Goal: Transaction & Acquisition: Obtain resource

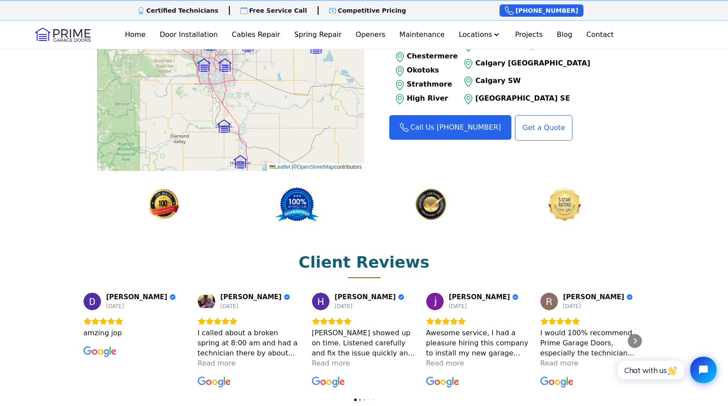
scroll to position [1055, 0]
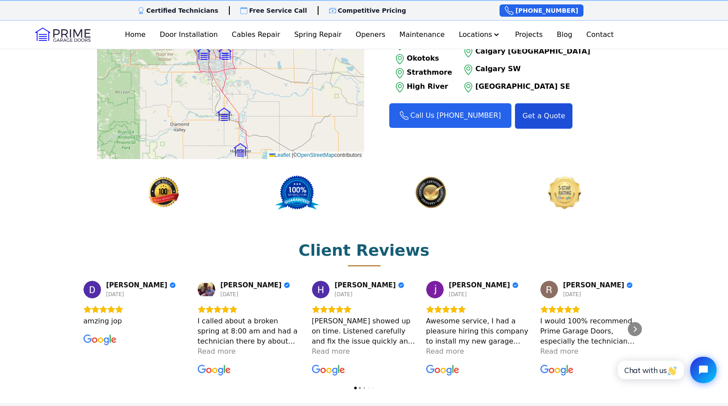
click at [542, 103] on link "Get a Quote" at bounding box center [544, 115] width 58 height 25
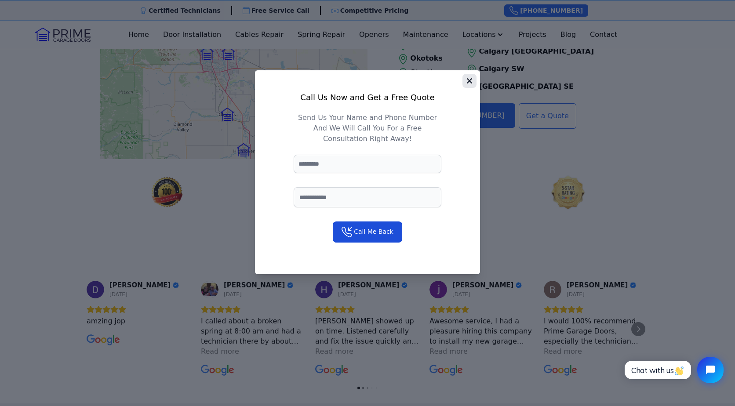
click at [474, 78] on button "button" at bounding box center [469, 81] width 14 height 14
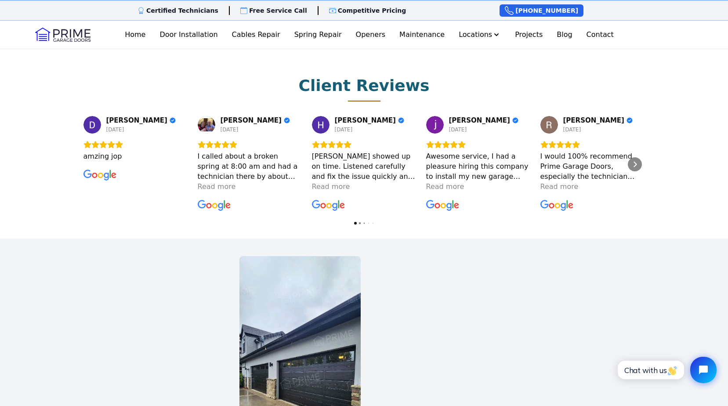
scroll to position [1230, 0]
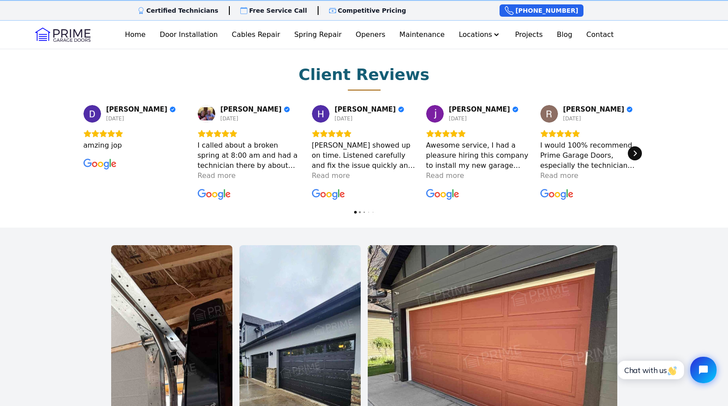
click at [633, 146] on div "Next" at bounding box center [635, 153] width 14 height 14
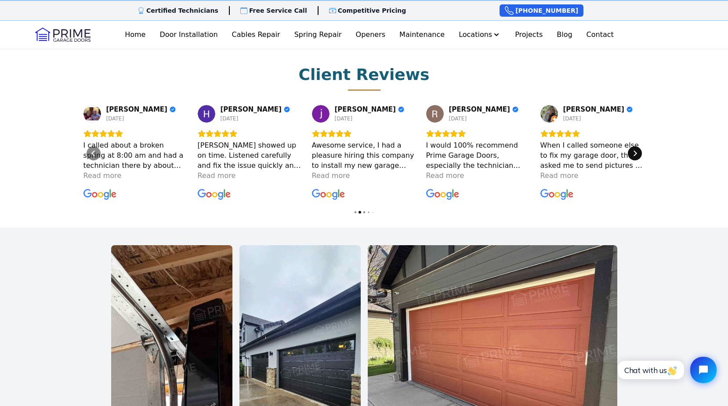
click at [633, 146] on div "Next" at bounding box center [635, 153] width 14 height 14
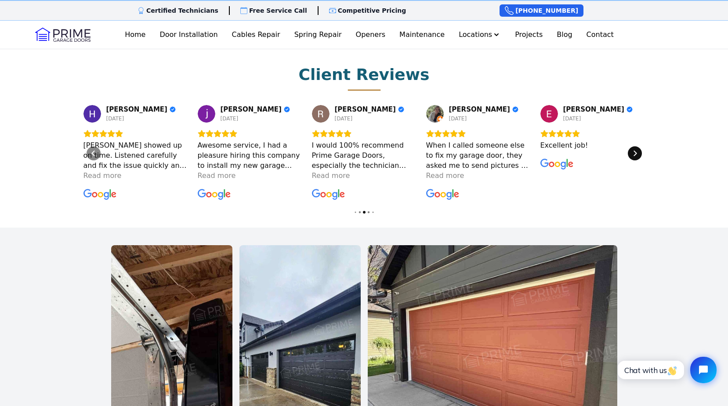
click at [633, 150] on icon "Next" at bounding box center [634, 153] width 7 height 7
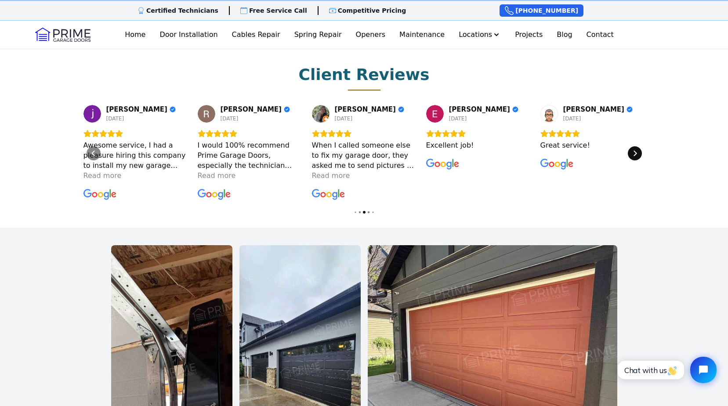
click at [633, 150] on icon "Next" at bounding box center [634, 153] width 7 height 7
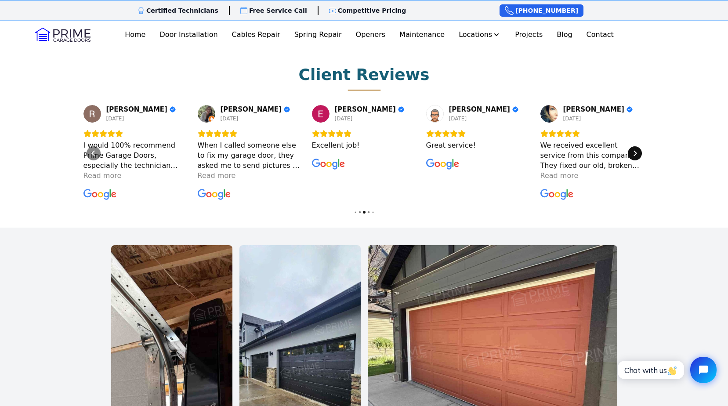
click at [633, 150] on icon "Next" at bounding box center [634, 153] width 7 height 7
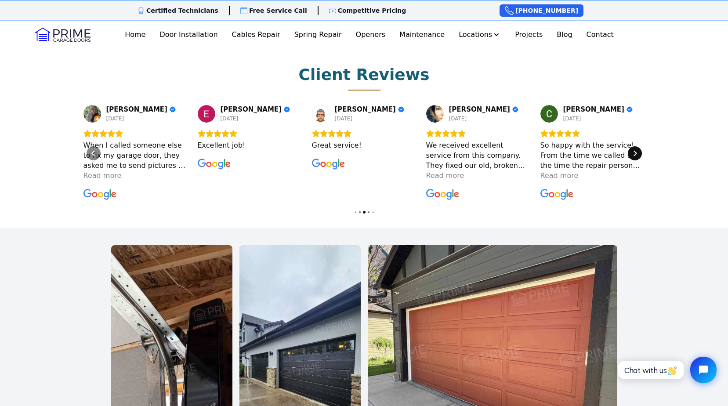
click at [633, 150] on icon "Next" at bounding box center [634, 153] width 7 height 7
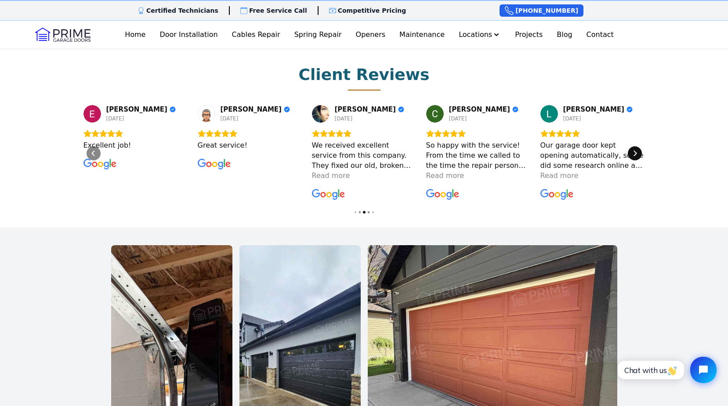
click at [633, 150] on icon "Next" at bounding box center [634, 153] width 7 height 7
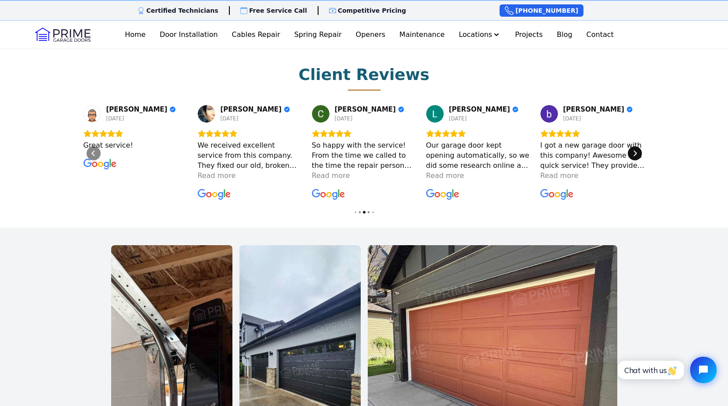
click at [634, 150] on icon "Next" at bounding box center [634, 153] width 7 height 7
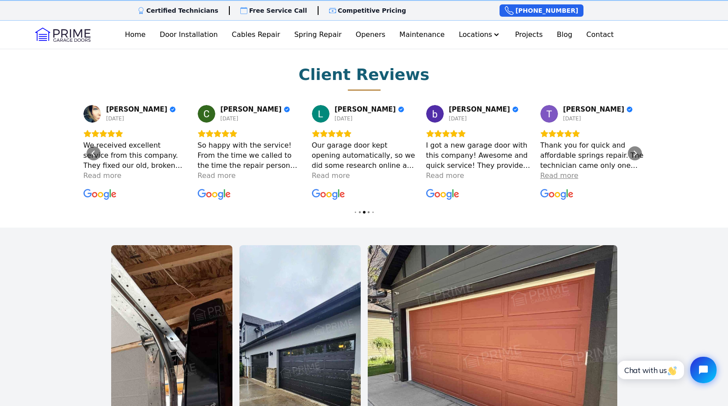
click at [564, 170] on div "Read more" at bounding box center [559, 175] width 38 height 10
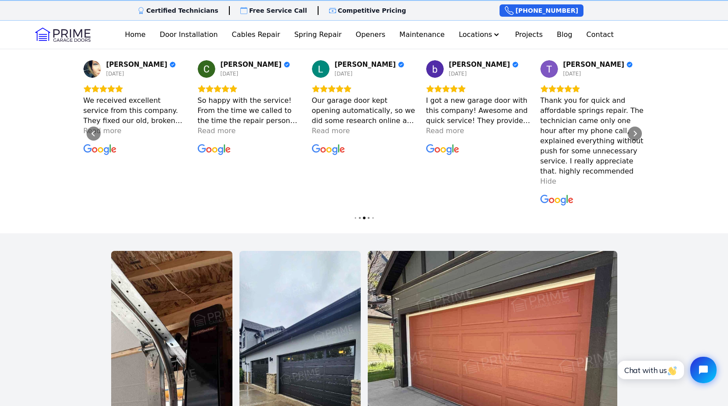
scroll to position [1274, 0]
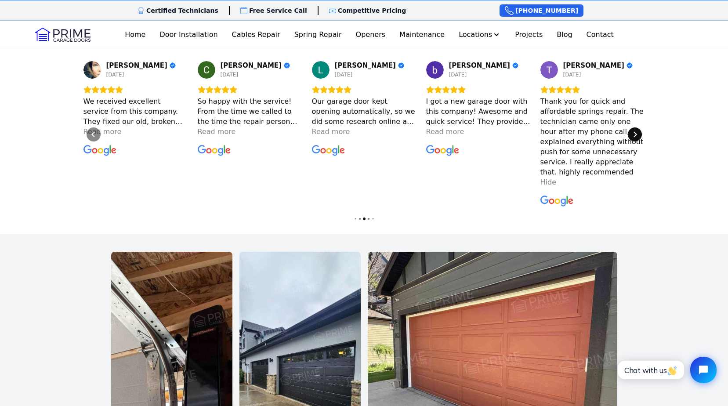
click at [634, 127] on div "Next" at bounding box center [635, 134] width 14 height 14
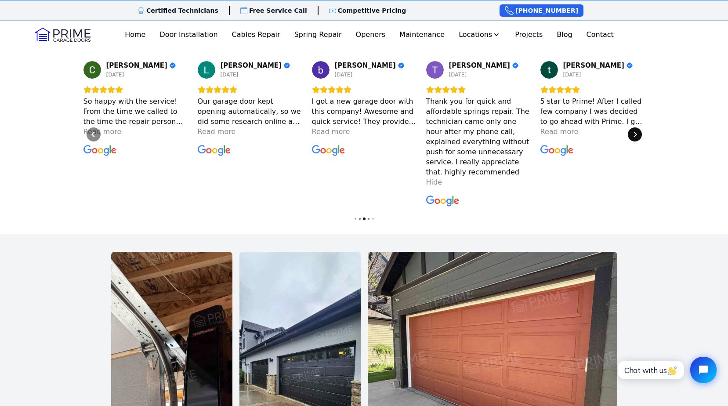
click at [634, 127] on div "Next" at bounding box center [635, 134] width 14 height 14
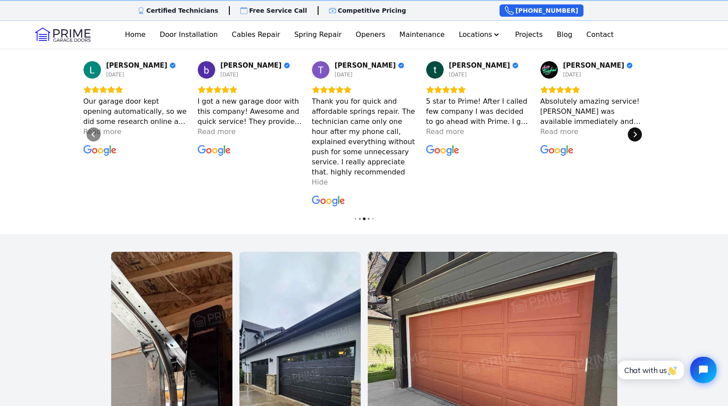
click at [632, 131] on icon "Next" at bounding box center [634, 134] width 7 height 7
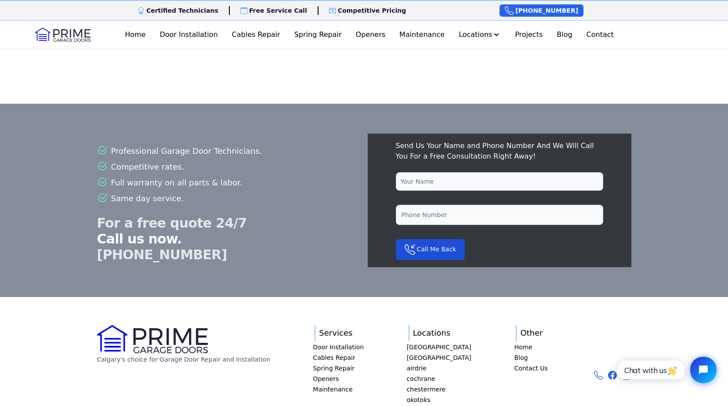
scroll to position [2285, 0]
